Goal: Task Accomplishment & Management: Manage account settings

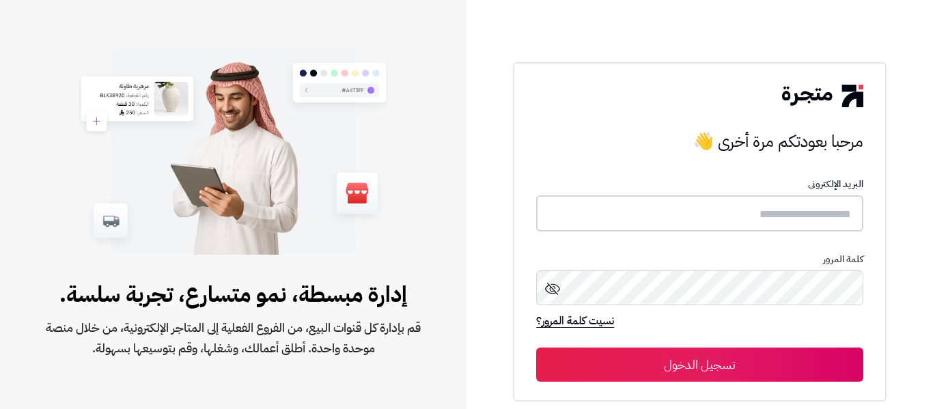
type input "**********"
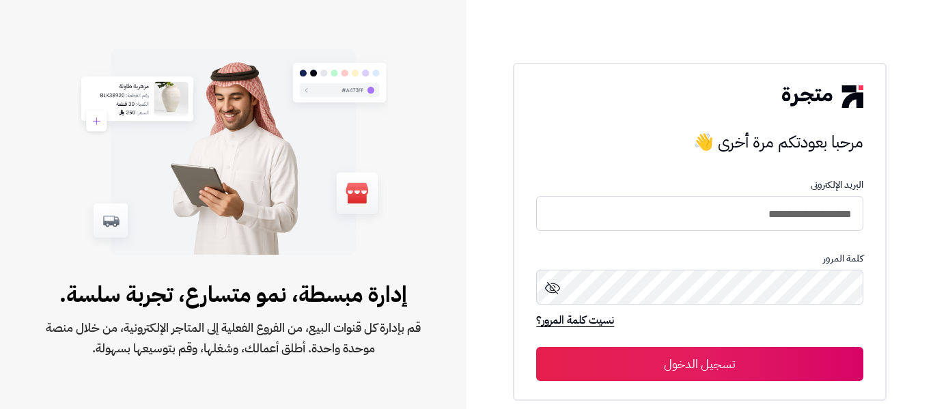
click at [747, 376] on button "تسجيل الدخول" at bounding box center [699, 364] width 327 height 34
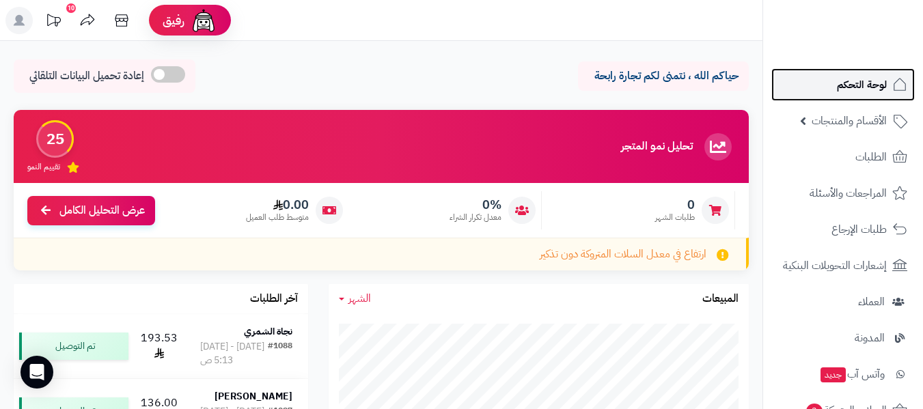
click at [868, 84] on span "لوحة التحكم" at bounding box center [862, 84] width 50 height 19
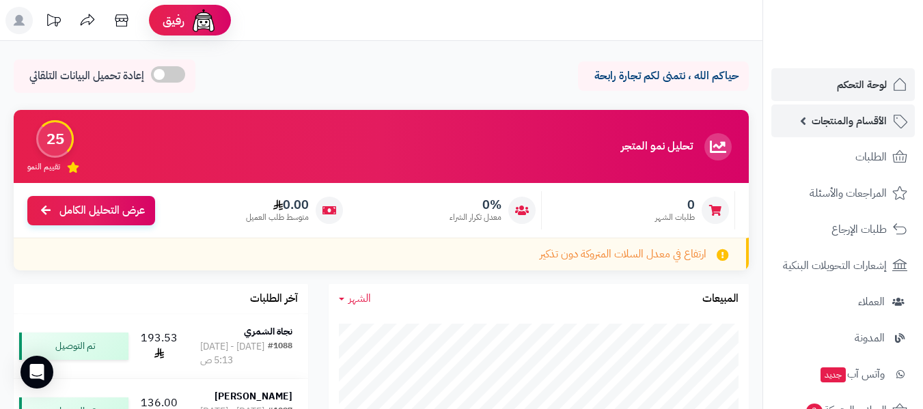
click at [848, 120] on span "الأقسام والمنتجات" at bounding box center [849, 120] width 75 height 19
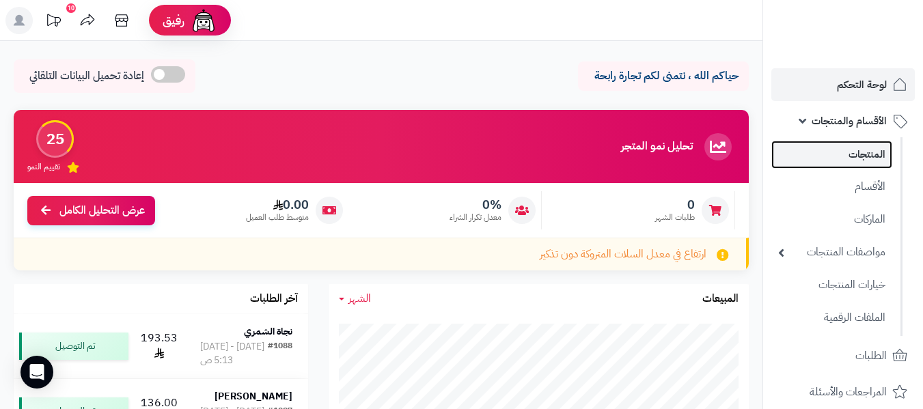
click at [856, 159] on link "المنتجات" at bounding box center [831, 155] width 121 height 28
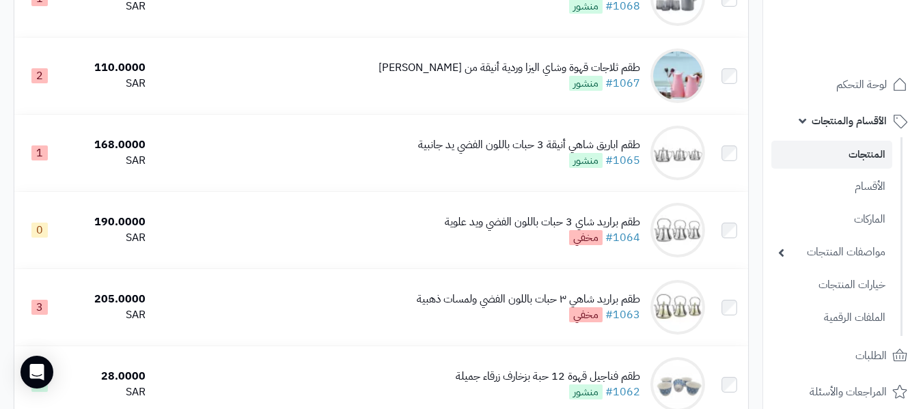
scroll to position [3621, 0]
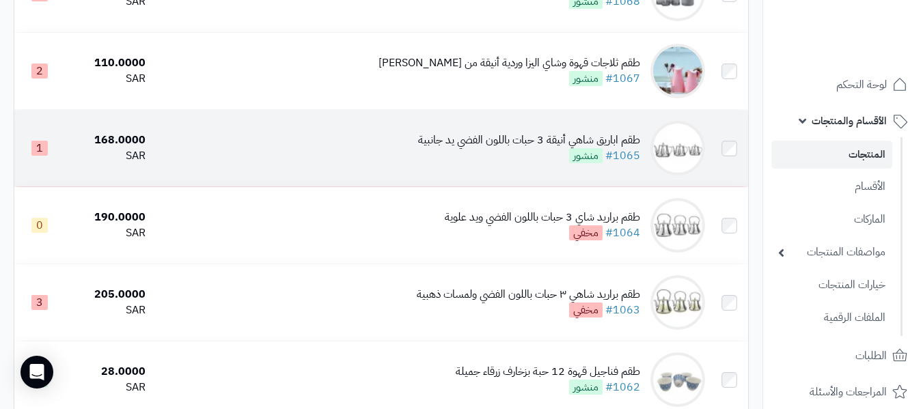
click at [609, 148] on div "طقم اباريق شاهي أنيقة 3 حبات باللون الفضي يد جانبية" at bounding box center [529, 141] width 222 height 16
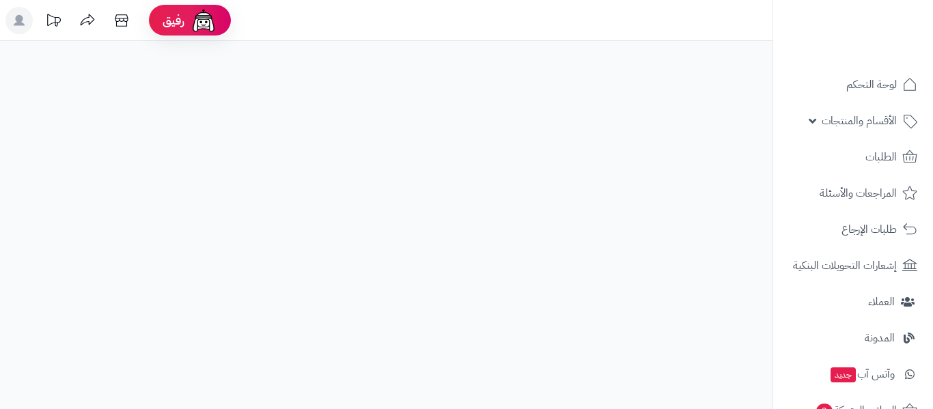
click at [610, 227] on div "رفيق ! 0 الطلبات معالجة مكتمل إرجاع المنتجات العملاء المتواجدون الان 1602 عملاء…" at bounding box center [466, 204] width 933 height 409
click at [885, 118] on span "الأقسام والمنتجات" at bounding box center [859, 120] width 75 height 19
click at [876, 122] on span "الأقسام والمنتجات" at bounding box center [859, 120] width 75 height 19
click at [851, 124] on span "الأقسام والمنتجات" at bounding box center [859, 120] width 75 height 19
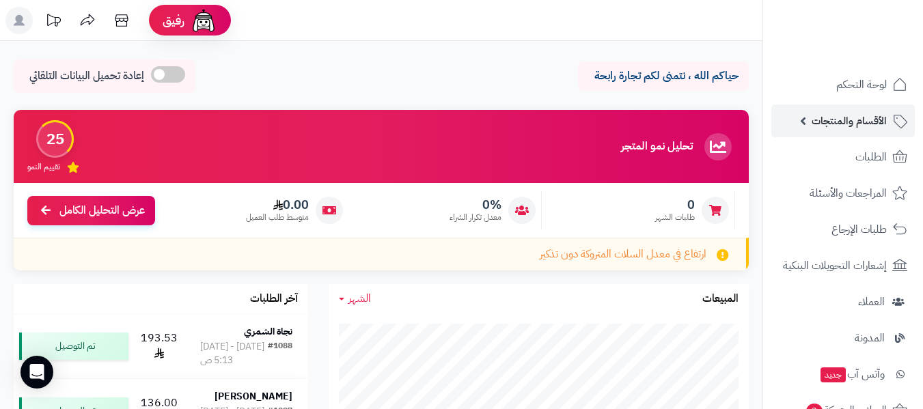
click at [868, 122] on span "الأقسام والمنتجات" at bounding box center [849, 120] width 75 height 19
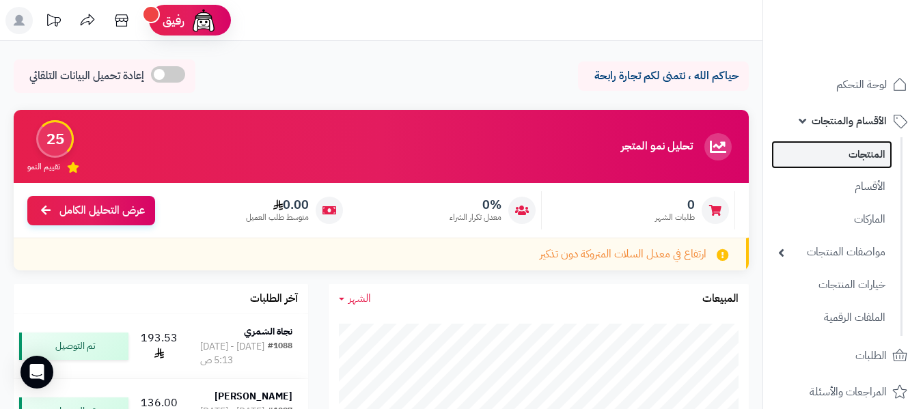
click at [860, 151] on link "المنتجات" at bounding box center [831, 155] width 121 height 28
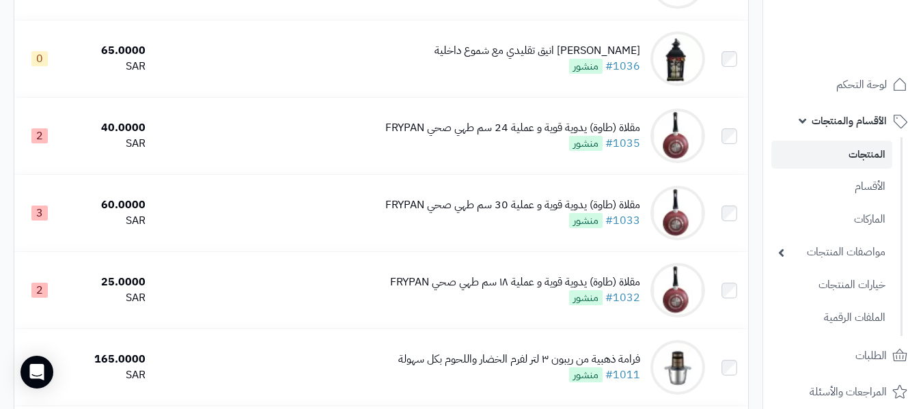
scroll to position [5852, 0]
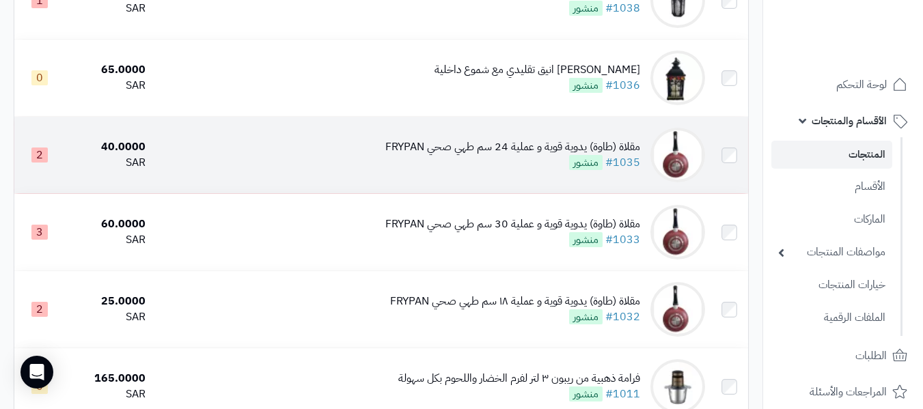
click at [512, 155] on div "مقلاة (طاوة) يدوية قوية و عملية 24 سم طهي صحي FRYPAN" at bounding box center [512, 147] width 255 height 16
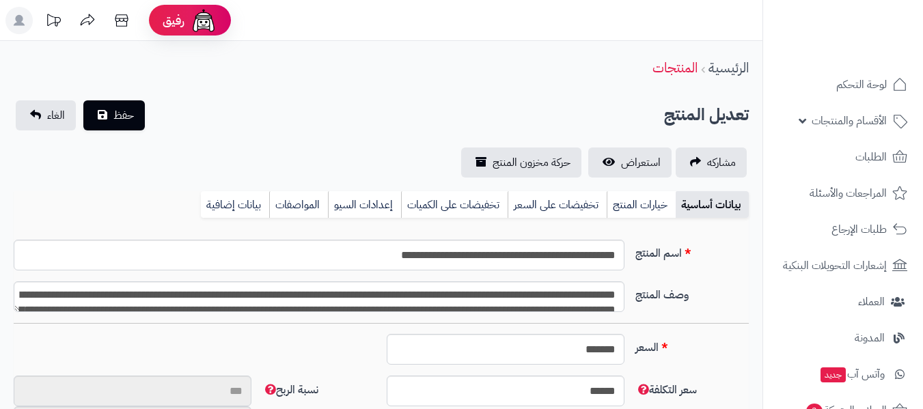
scroll to position [232, 0]
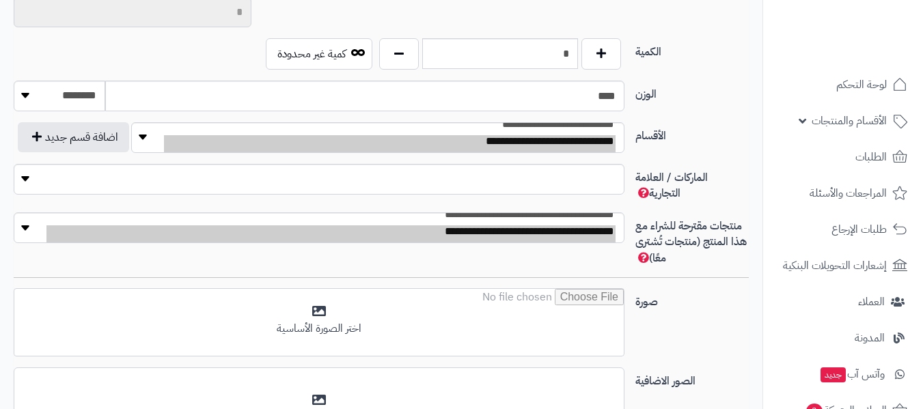
type input "**"
type input "*********"
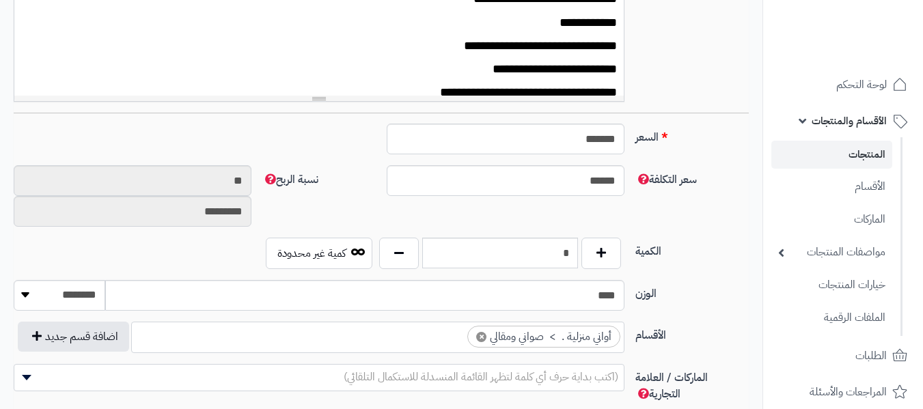
type input "*****"
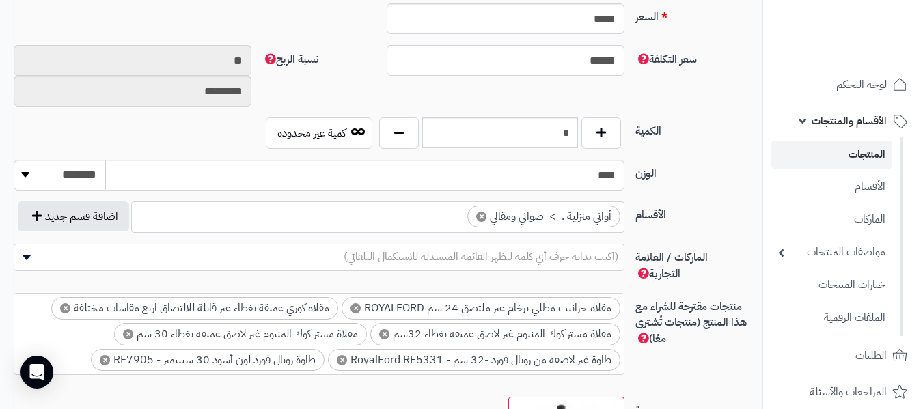
scroll to position [572, 0]
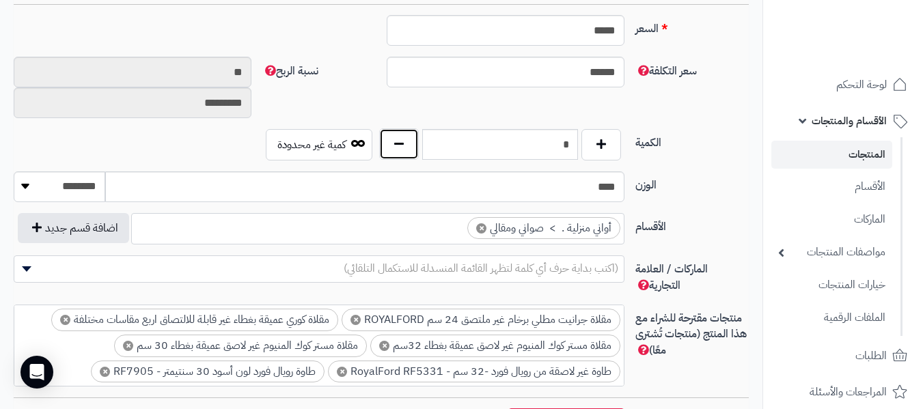
click at [398, 148] on button "button" at bounding box center [399, 143] width 40 height 31
click at [399, 148] on button "button" at bounding box center [399, 143] width 40 height 31
type input "*"
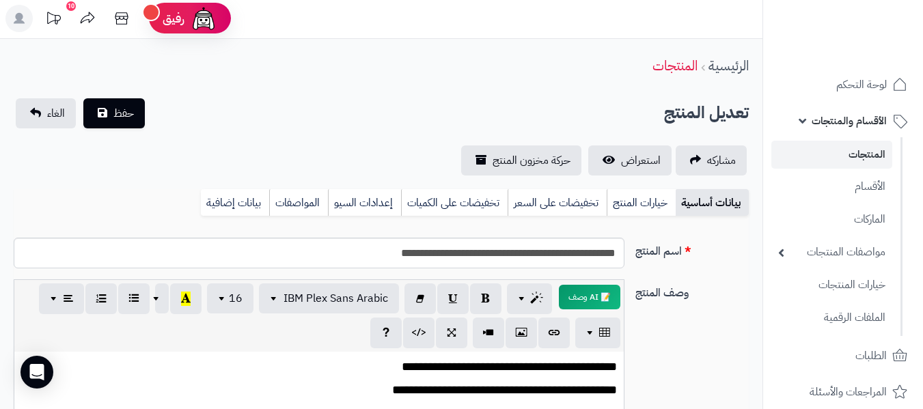
scroll to position [0, 0]
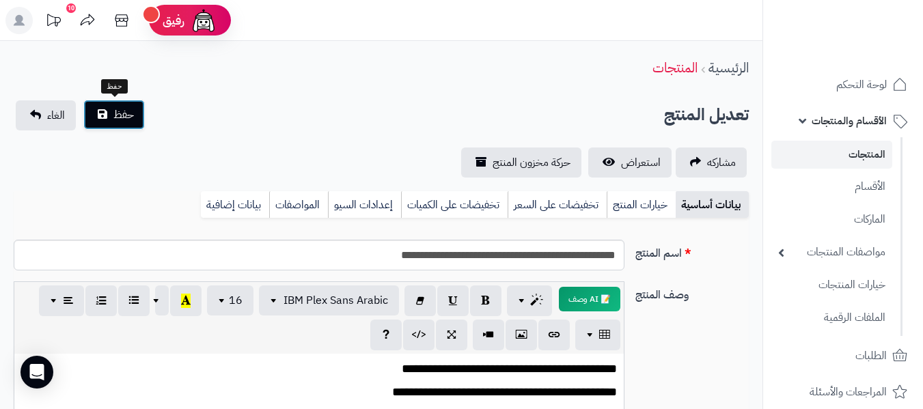
click at [98, 113] on button "حفظ" at bounding box center [113, 115] width 61 height 30
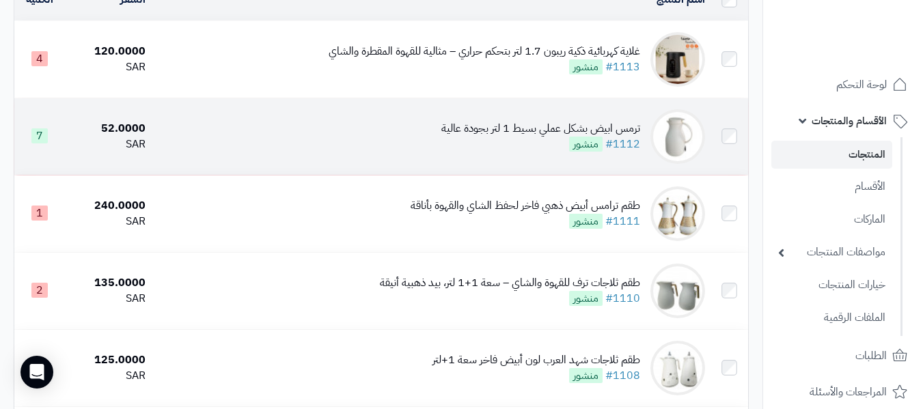
scroll to position [205, 0]
